Goal: Information Seeking & Learning: Find specific fact

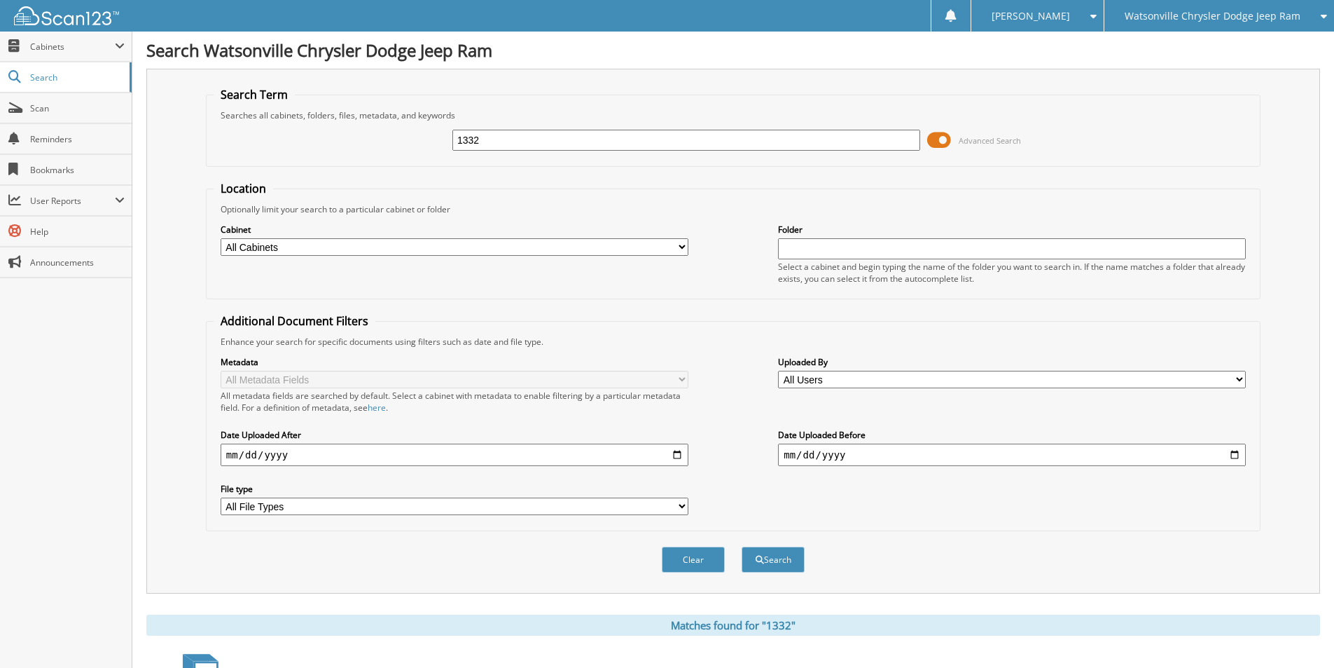
drag, startPoint x: 526, startPoint y: 144, endPoint x: 362, endPoint y: 166, distance: 165.4
click at [362, 166] on fieldset "Search Term Searches all cabinets, folders, files, metadata, and keywords 1332 …" at bounding box center [733, 127] width 1055 height 80
click at [502, 136] on input "1332" at bounding box center [687, 140] width 468 height 21
drag, startPoint x: 502, startPoint y: 136, endPoint x: 334, endPoint y: 143, distance: 168.3
click at [334, 143] on div "1332 Advanced Search" at bounding box center [734, 140] width 1040 height 38
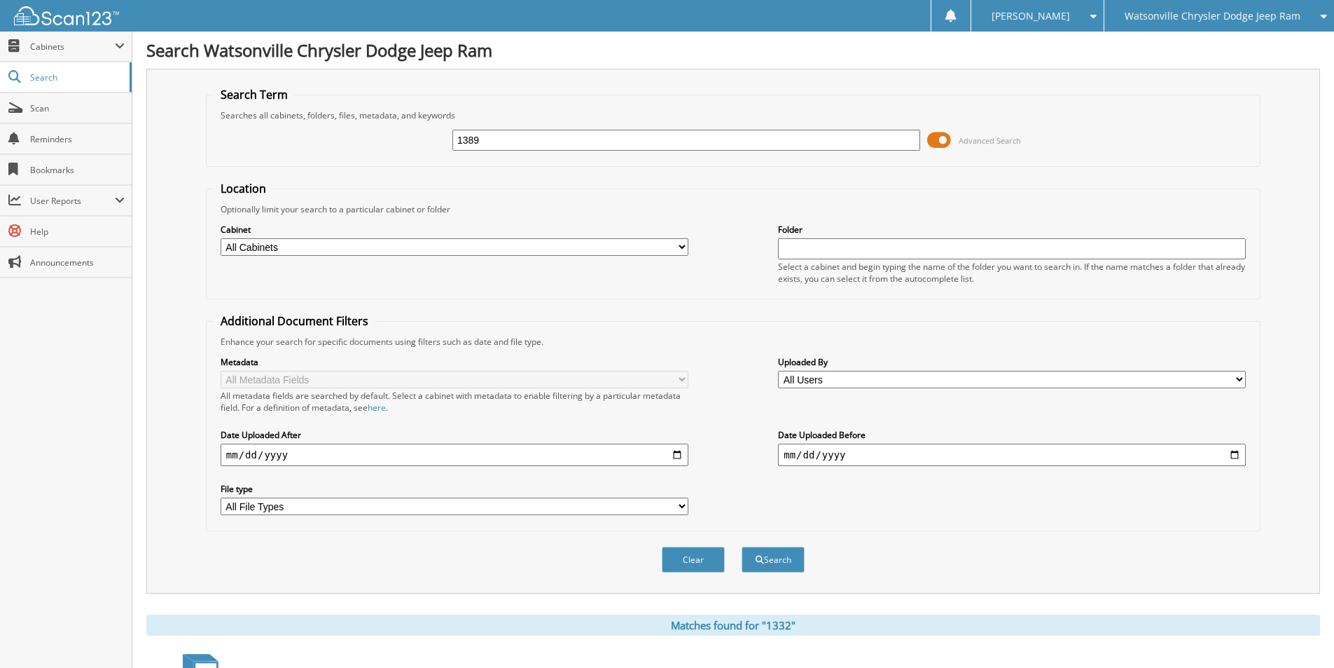
type input "1389"
click at [742, 546] on button "Search" at bounding box center [773, 559] width 63 height 26
drag, startPoint x: 314, startPoint y: 151, endPoint x: 299, endPoint y: 152, distance: 14.7
click at [299, 152] on div "1389 Advanced Search" at bounding box center [734, 140] width 1040 height 38
type input "KLDOSCOPE"
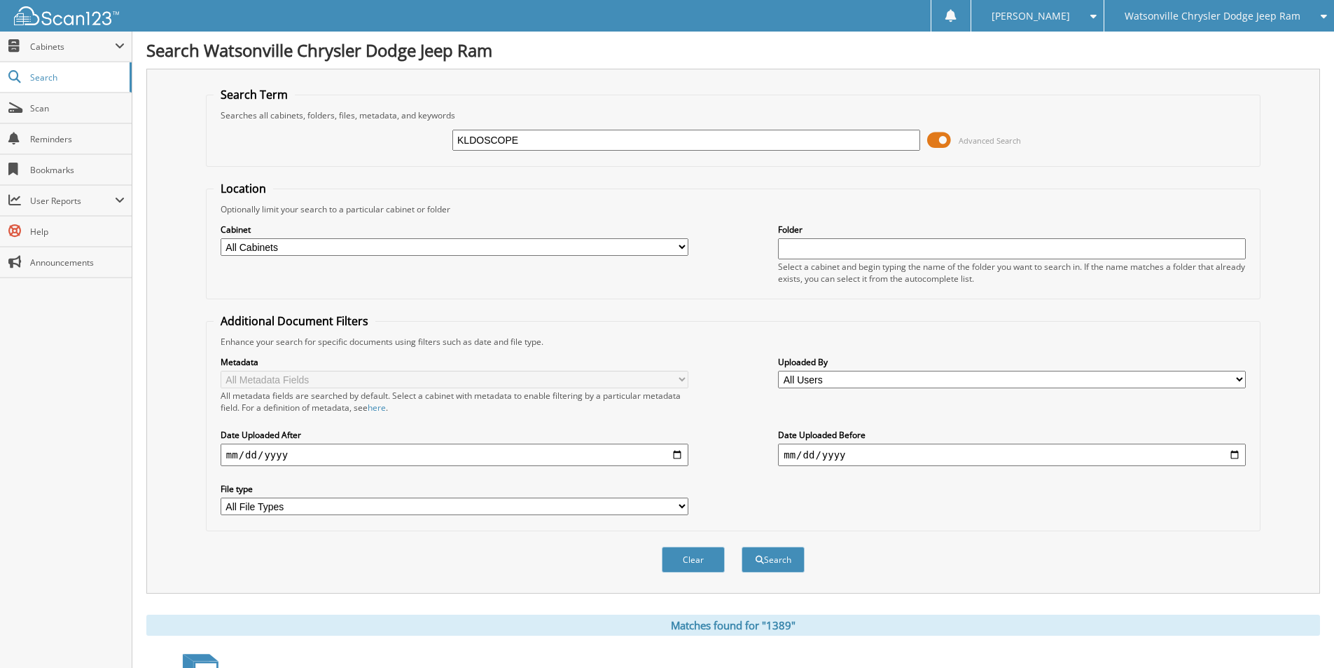
click at [742, 546] on button "Search" at bounding box center [773, 559] width 63 height 26
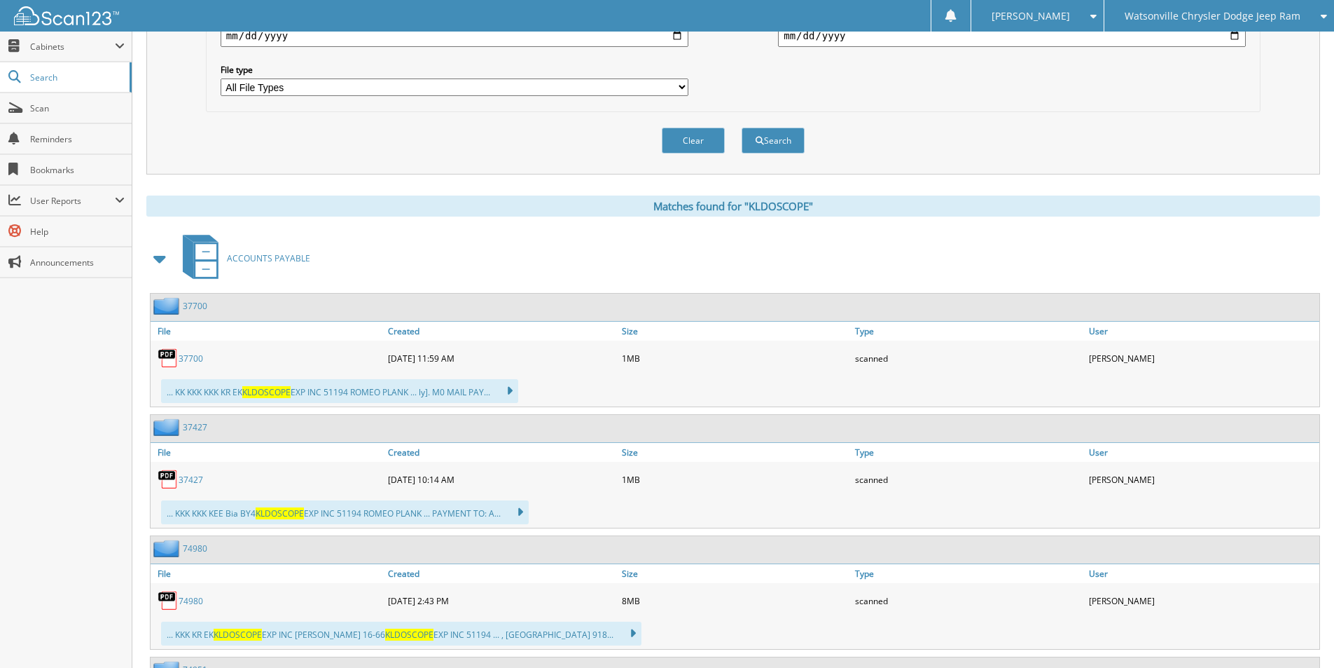
scroll to position [420, 0]
click at [183, 362] on link "37700" at bounding box center [191, 357] width 25 height 12
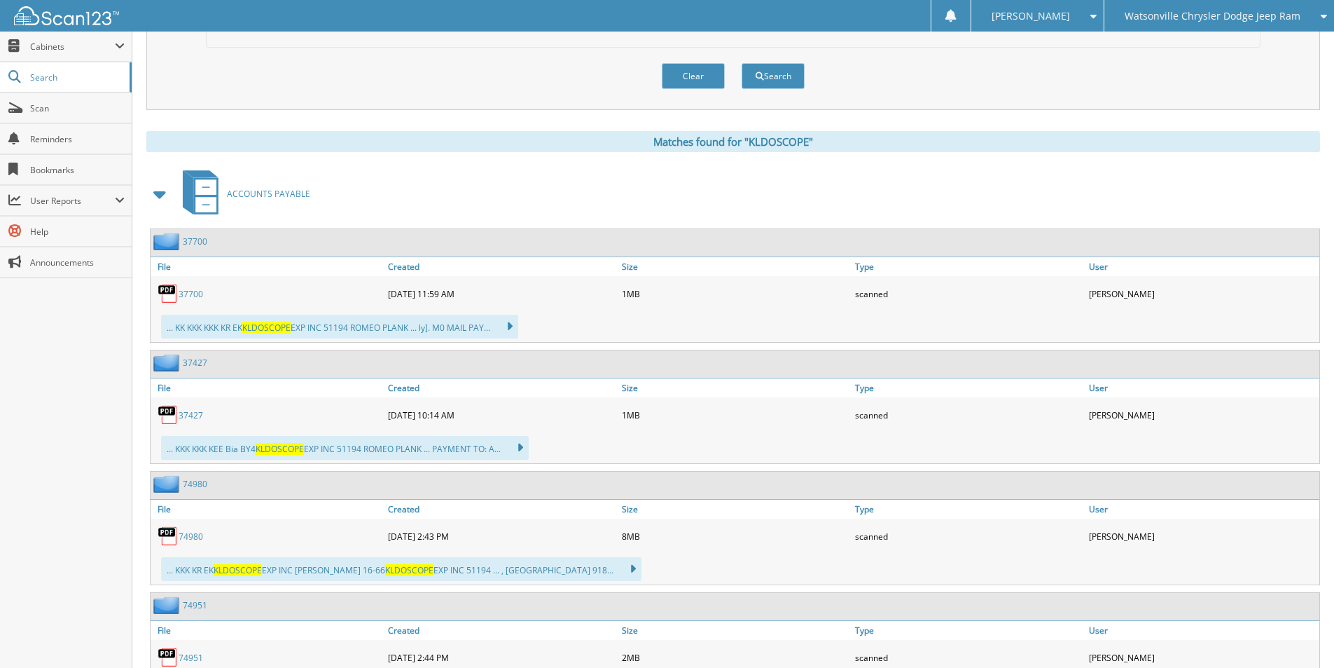
scroll to position [560, 0]
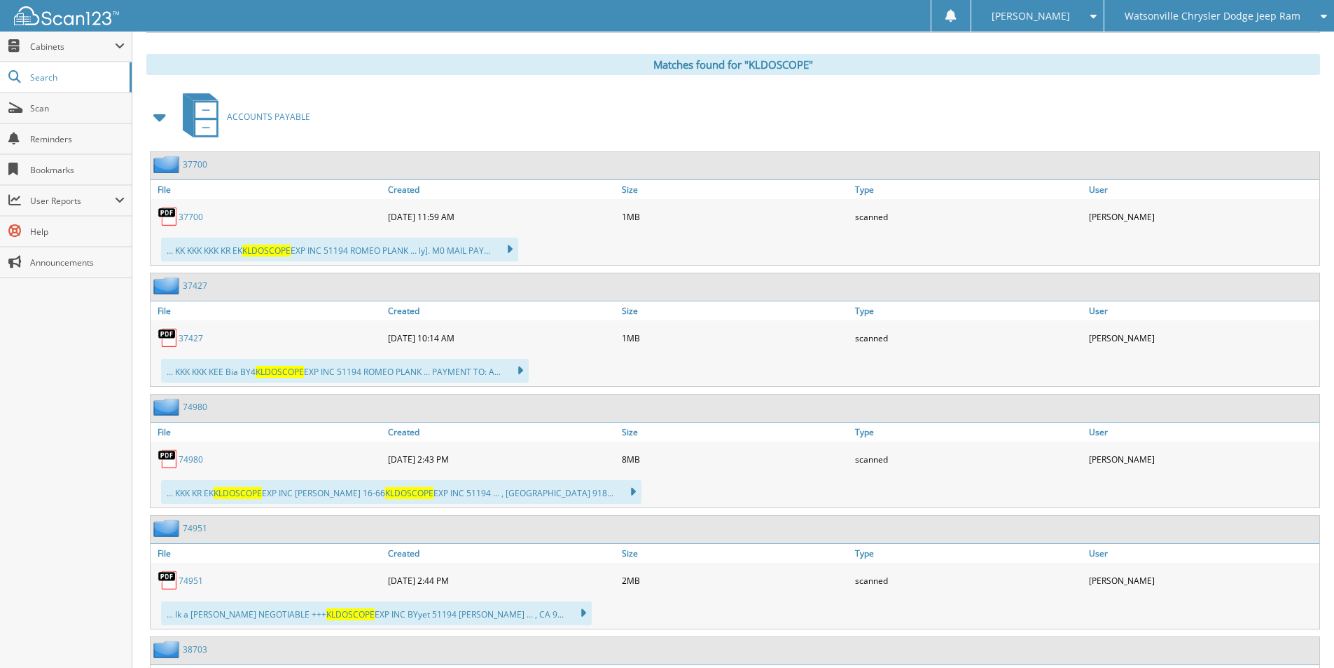
click at [173, 344] on img at bounding box center [168, 337] width 21 height 21
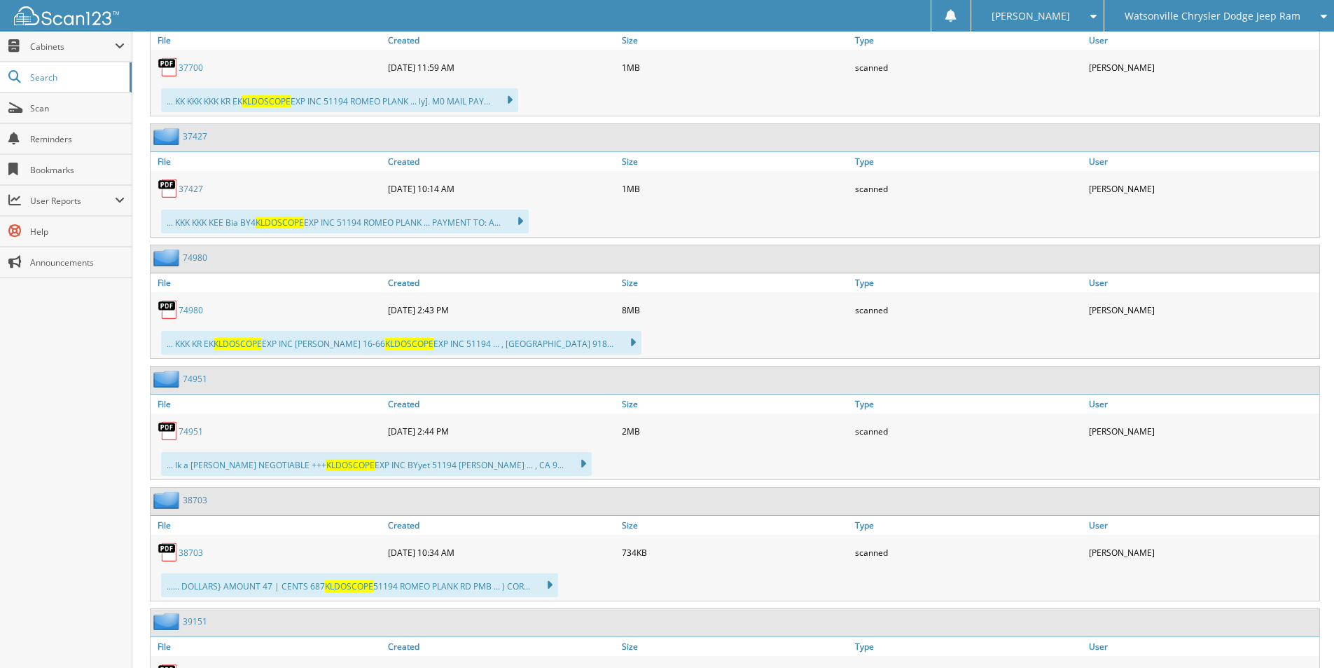
scroll to position [946, 0]
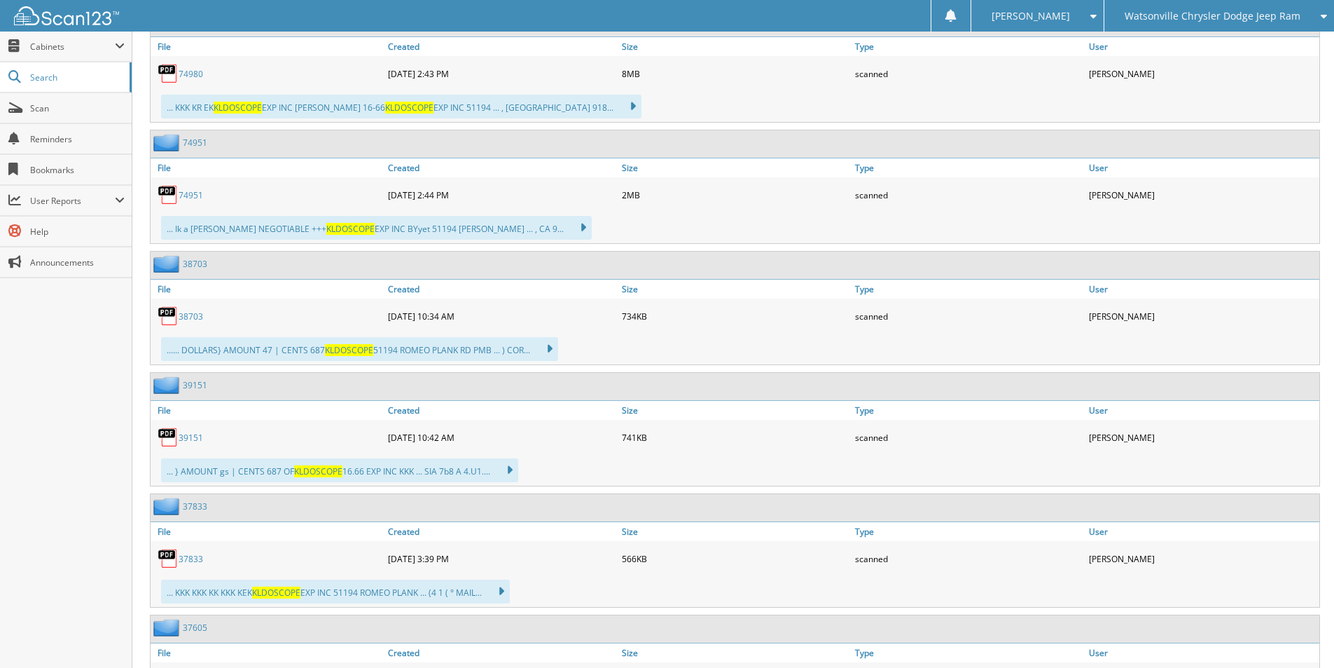
click at [175, 437] on img at bounding box center [168, 437] width 21 height 21
click at [192, 438] on link "39151" at bounding box center [191, 438] width 25 height 12
click at [188, 198] on link "74951" at bounding box center [191, 195] width 25 height 12
click at [184, 321] on link "38703" at bounding box center [191, 316] width 25 height 12
click at [196, 436] on link "39151" at bounding box center [191, 438] width 25 height 12
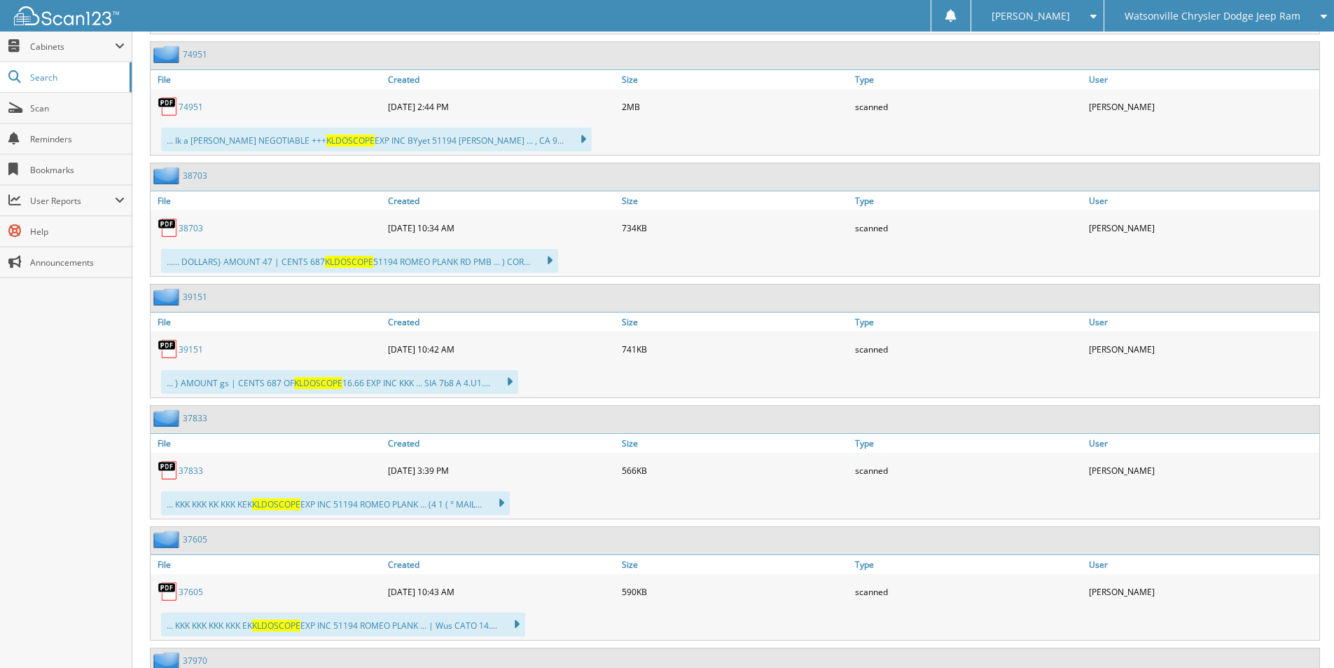
scroll to position [1226, 0]
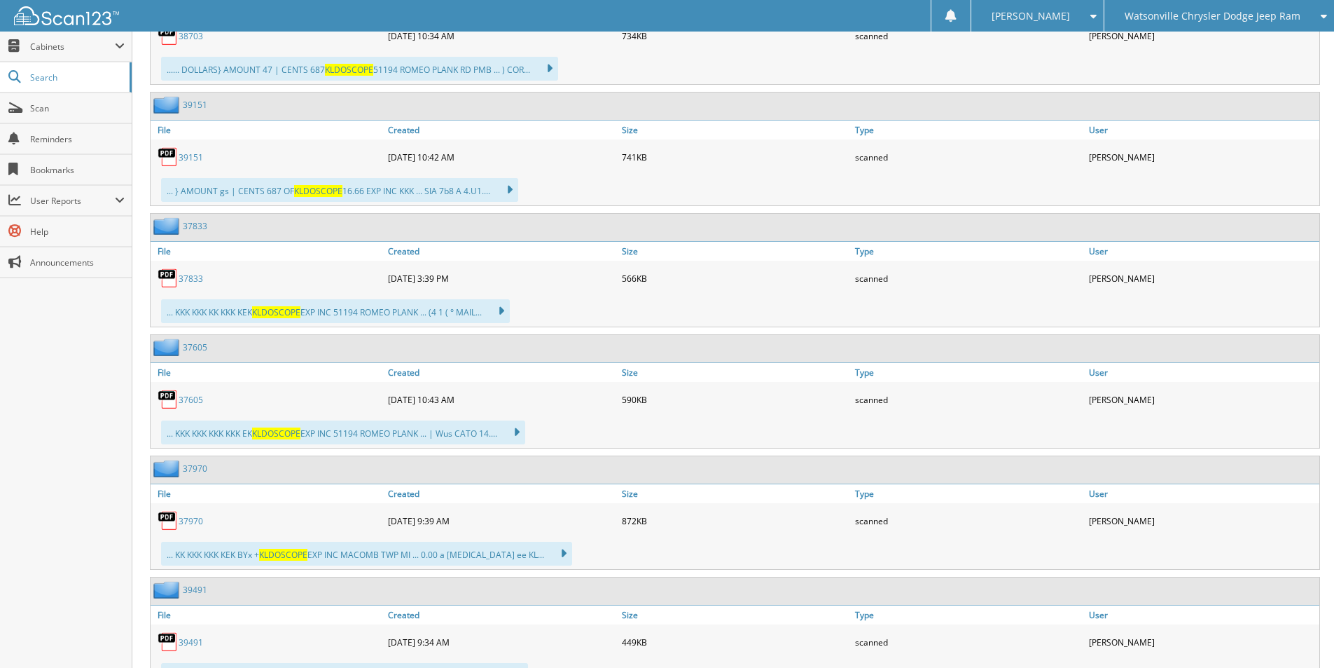
click at [192, 398] on link "37605" at bounding box center [191, 400] width 25 height 12
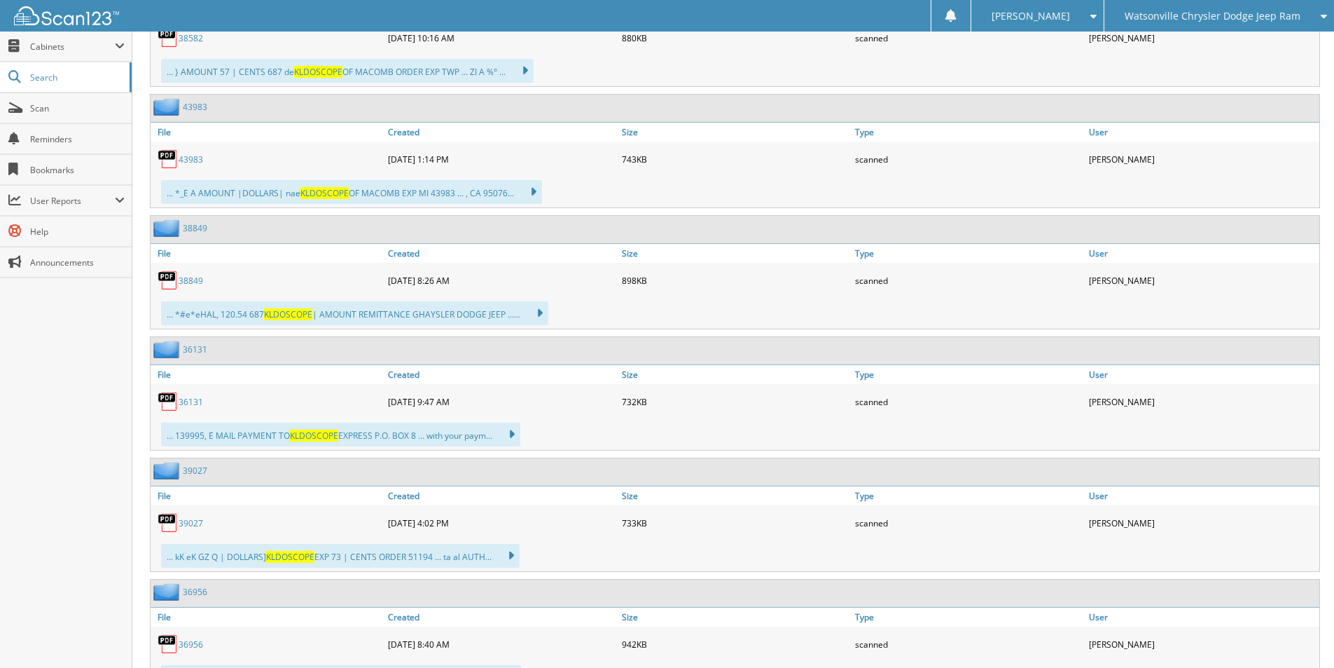
scroll to position [2066, 0]
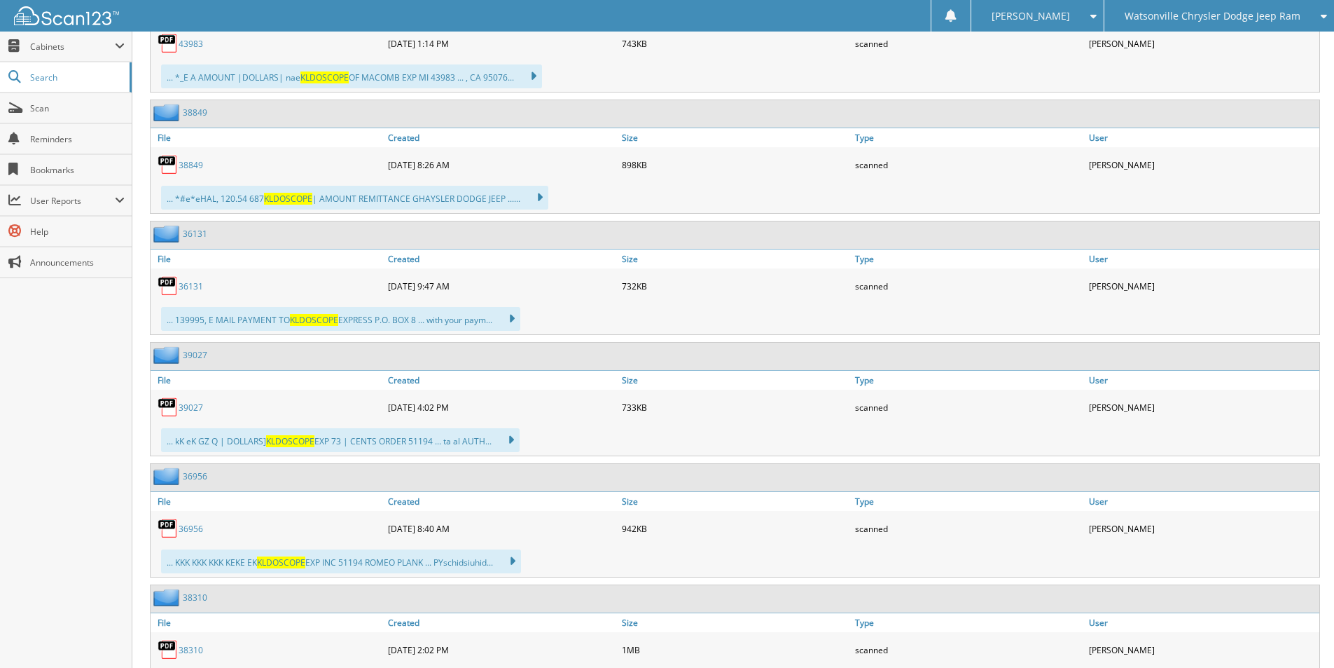
click at [185, 409] on link "39027" at bounding box center [191, 407] width 25 height 12
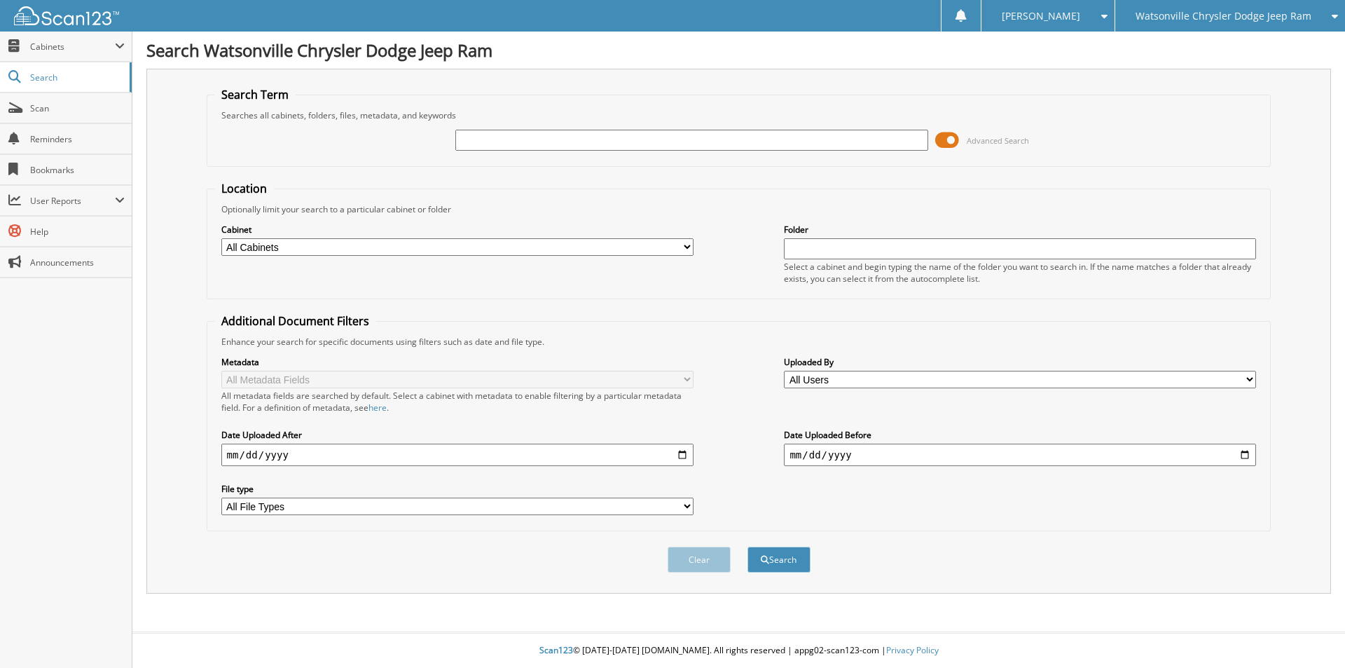
click at [513, 137] on input "text" at bounding box center [691, 140] width 472 height 21
type input "Z011395"
click at [747, 546] on button "Search" at bounding box center [778, 559] width 63 height 26
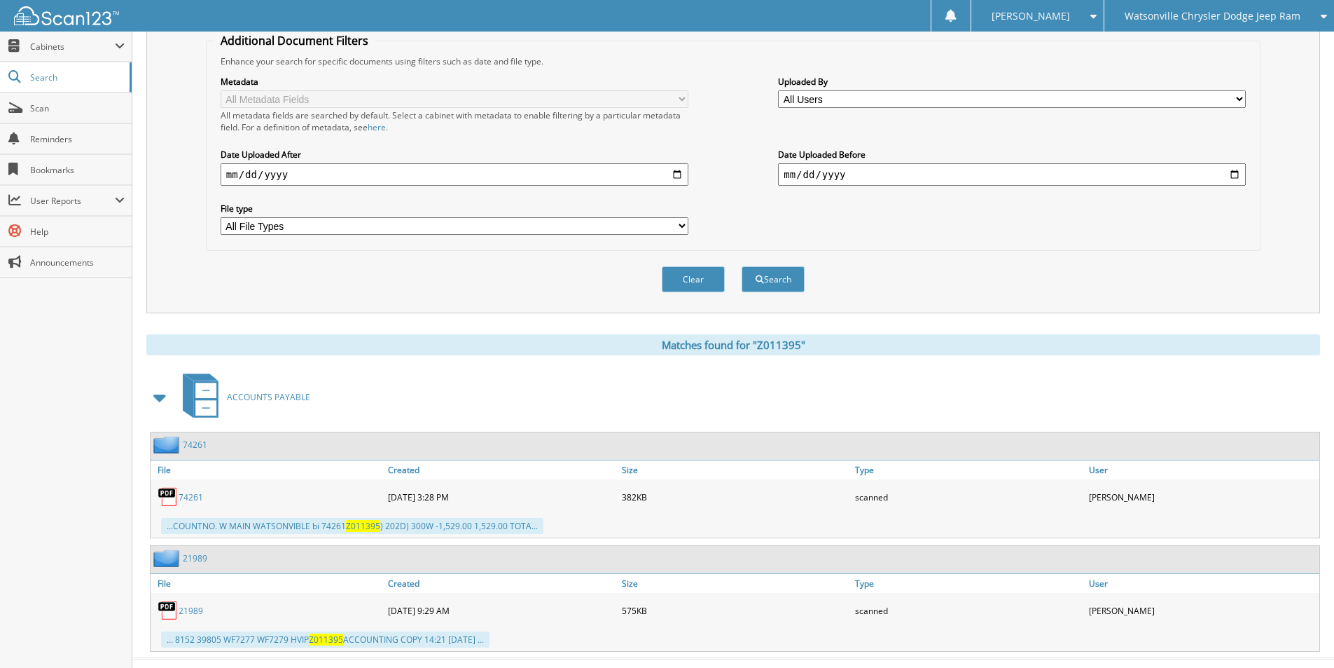
scroll to position [307, 0]
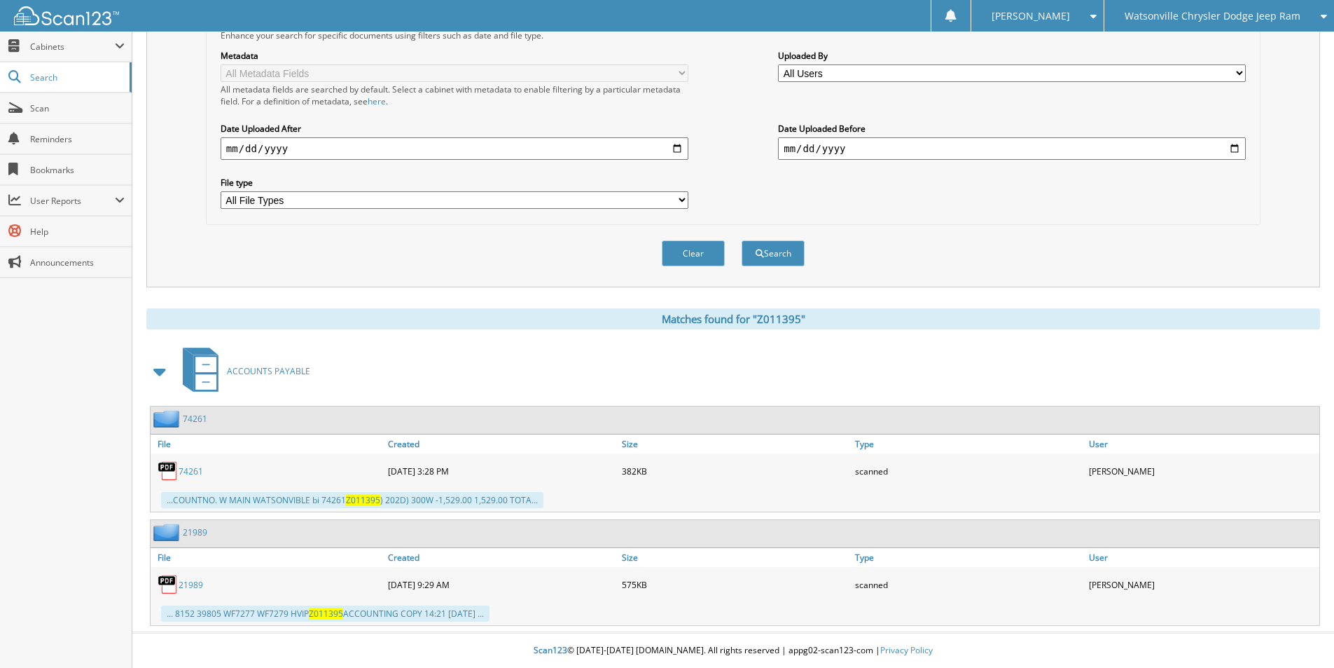
click at [188, 582] on link "21989" at bounding box center [191, 585] width 25 height 12
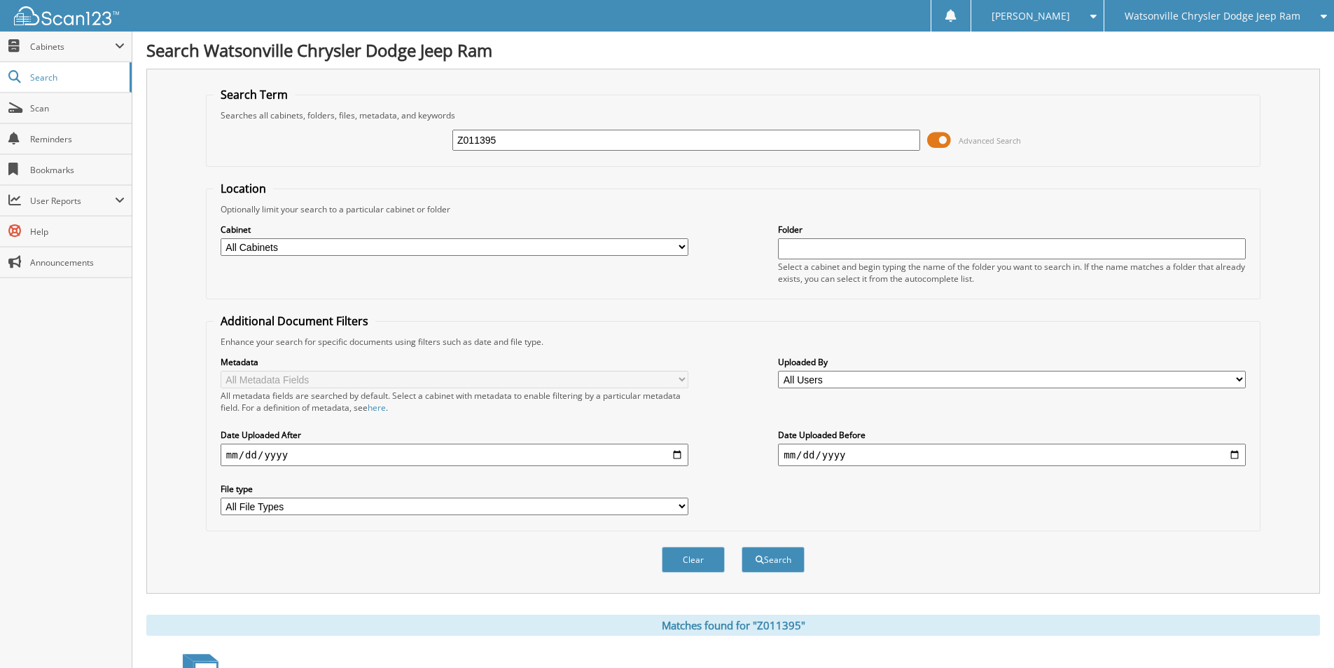
drag, startPoint x: 535, startPoint y: 138, endPoint x: 401, endPoint y: 155, distance: 134.8
click at [406, 153] on div "Z011395 Advanced Search" at bounding box center [734, 140] width 1040 height 38
type input "KLDOSCOPE"
click at [742, 546] on button "Search" at bounding box center [773, 559] width 63 height 26
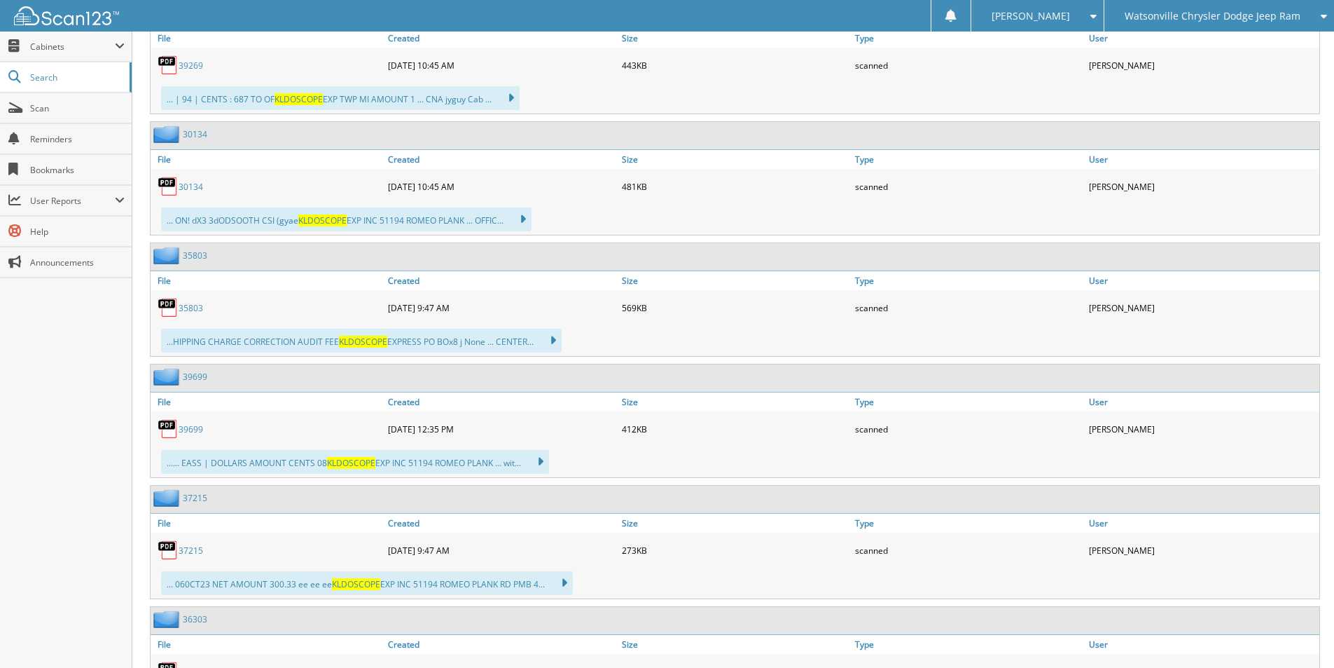
scroll to position [3958, 0]
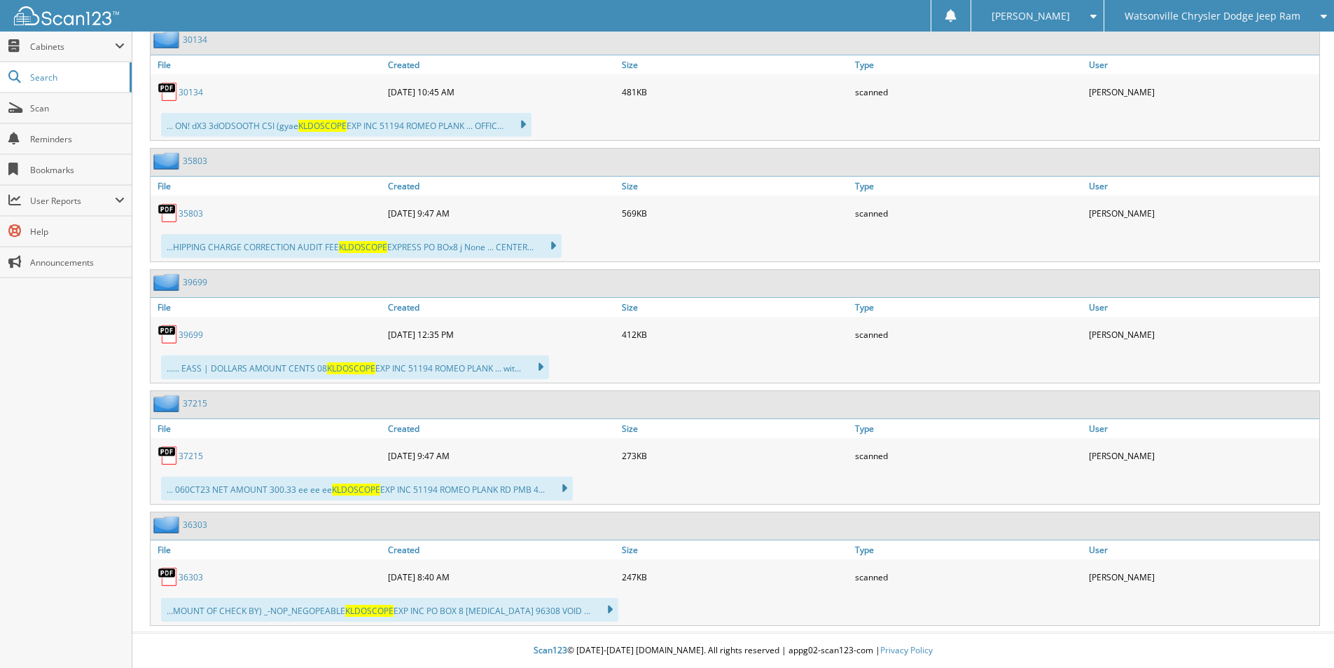
click at [187, 576] on link "36303" at bounding box center [191, 577] width 25 height 12
click at [165, 456] on img at bounding box center [168, 455] width 21 height 21
click at [195, 455] on link "37215" at bounding box center [191, 456] width 25 height 12
click at [183, 329] on link "39699" at bounding box center [191, 335] width 25 height 12
click at [192, 97] on link "30134" at bounding box center [191, 92] width 25 height 12
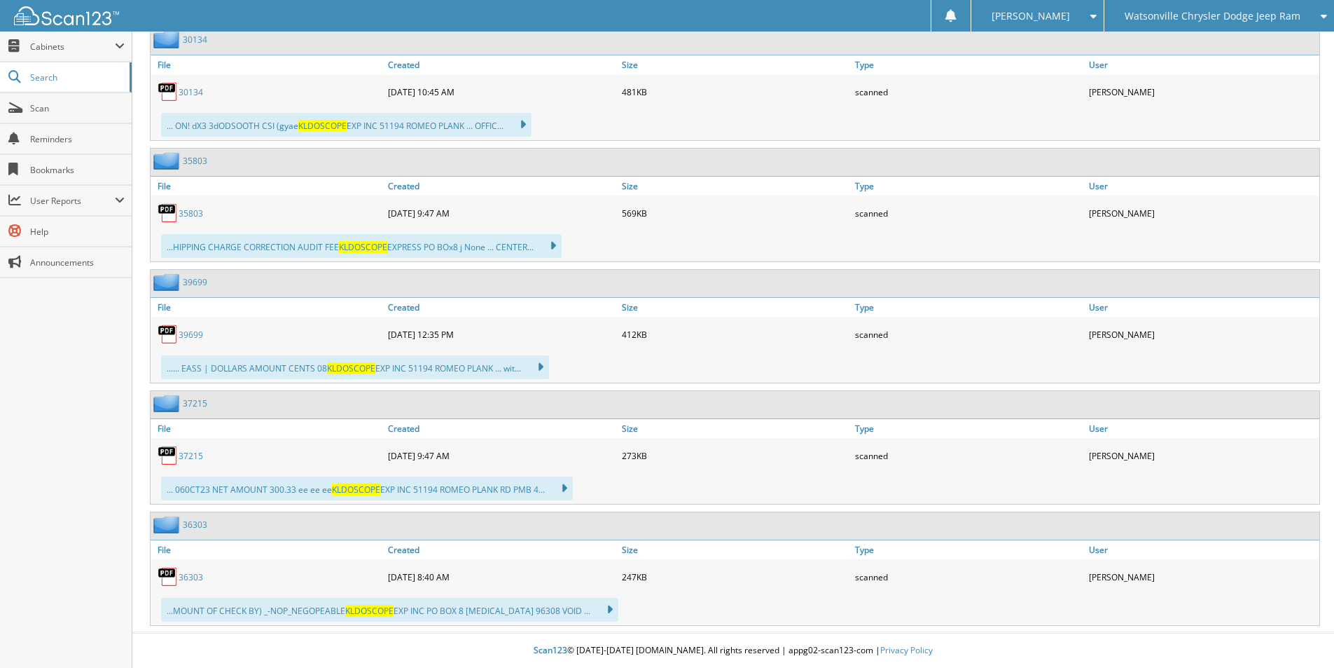
click at [185, 90] on link "30134" at bounding box center [191, 92] width 25 height 12
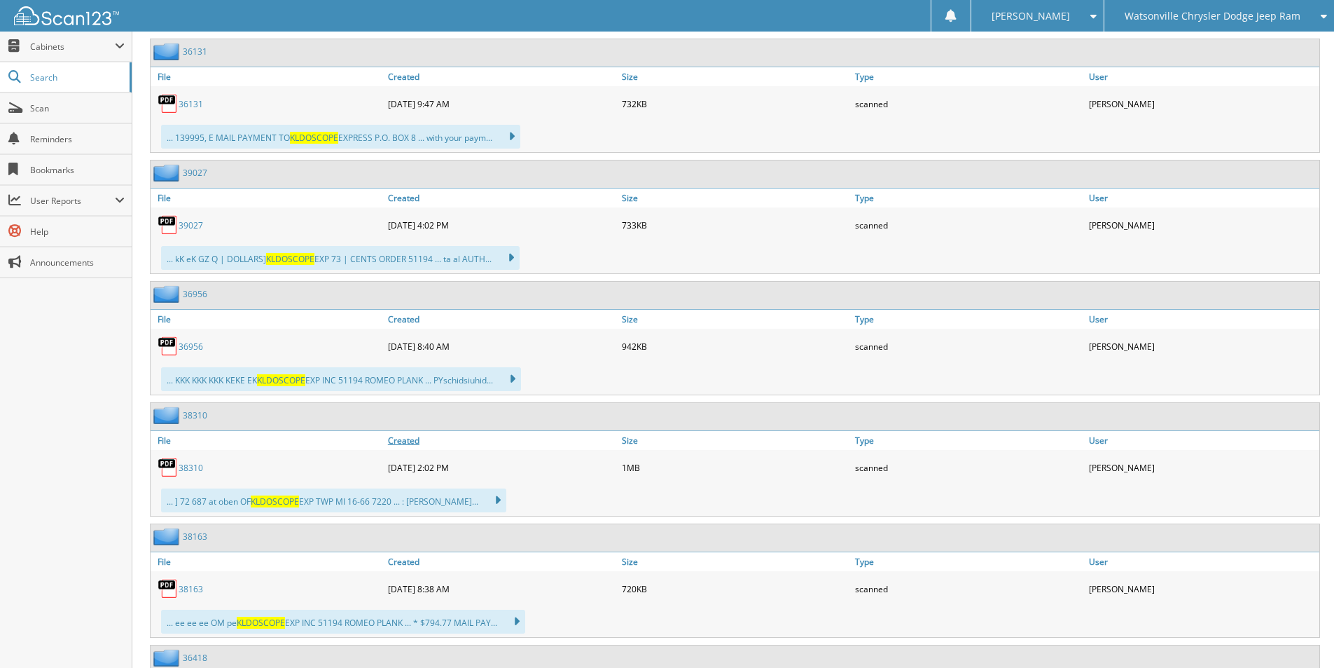
scroll to position [2066, 0]
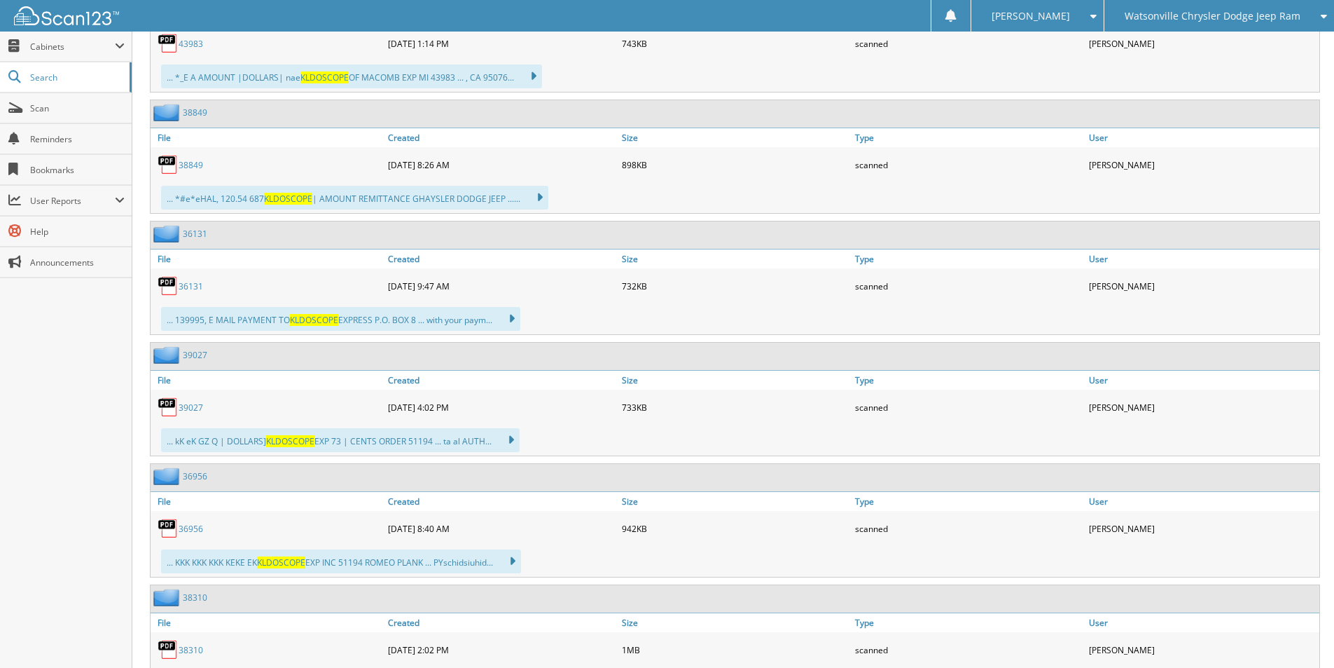
click at [182, 164] on link "38849" at bounding box center [191, 165] width 25 height 12
